Goal: Find specific page/section: Find specific page/section

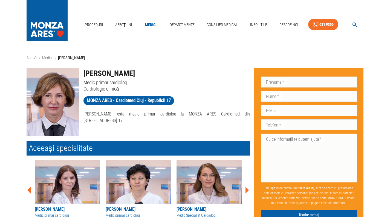
click at [56, 110] on img at bounding box center [53, 102] width 53 height 68
click at [59, 97] on img at bounding box center [53, 102] width 53 height 68
click at [108, 105] on div "MONZA ARES - Cardiomed Cluj - Republicii 17" at bounding box center [164, 99] width 171 height 15
click at [104, 100] on span "MONZA ARES - Cardiomed Cluj - Republicii 17" at bounding box center [129, 100] width 91 height 7
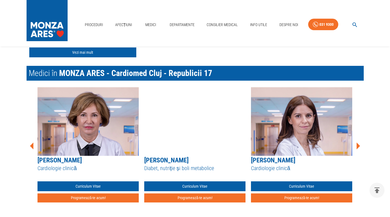
scroll to position [390, 0]
